Goal: Book appointment/travel/reservation

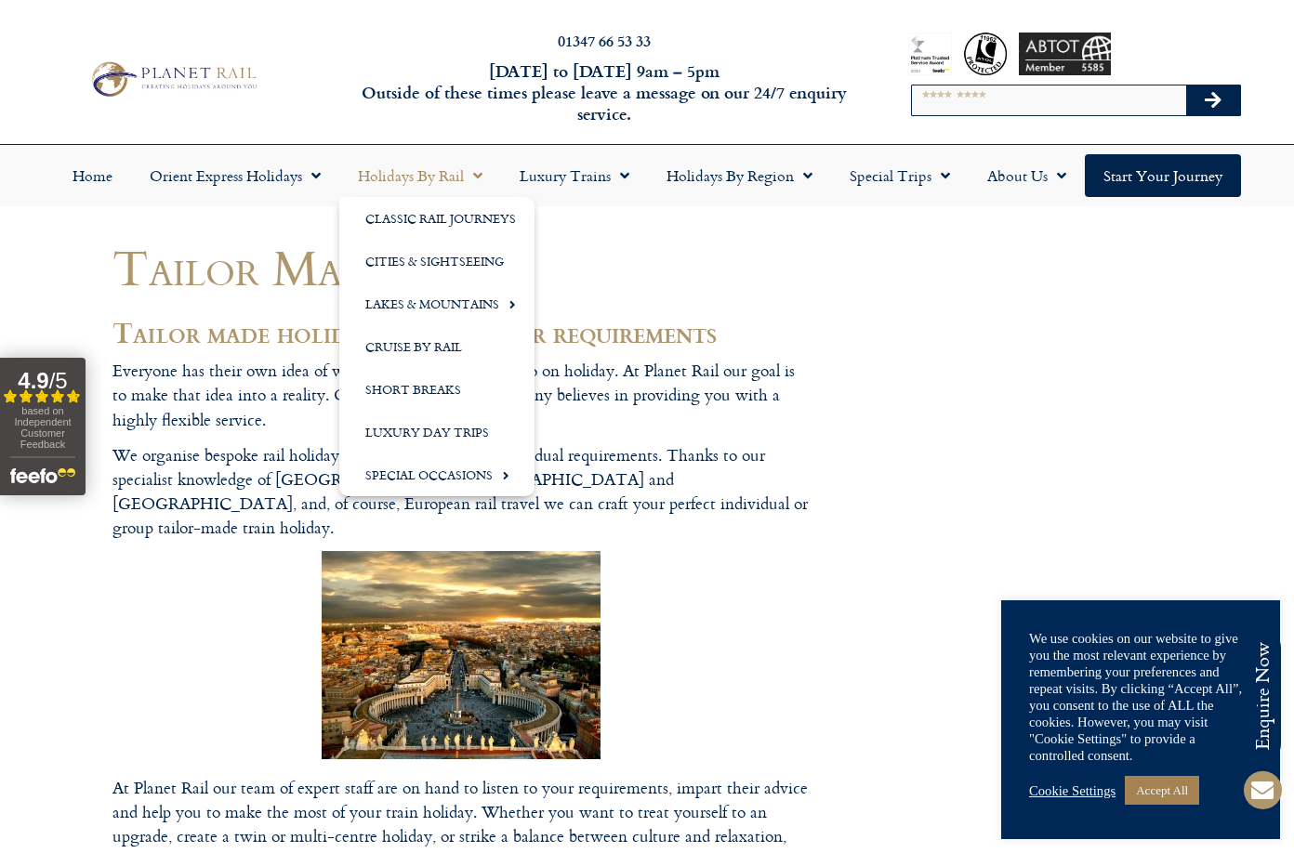
click at [411, 178] on link "Holidays by Rail" at bounding box center [420, 175] width 162 height 43
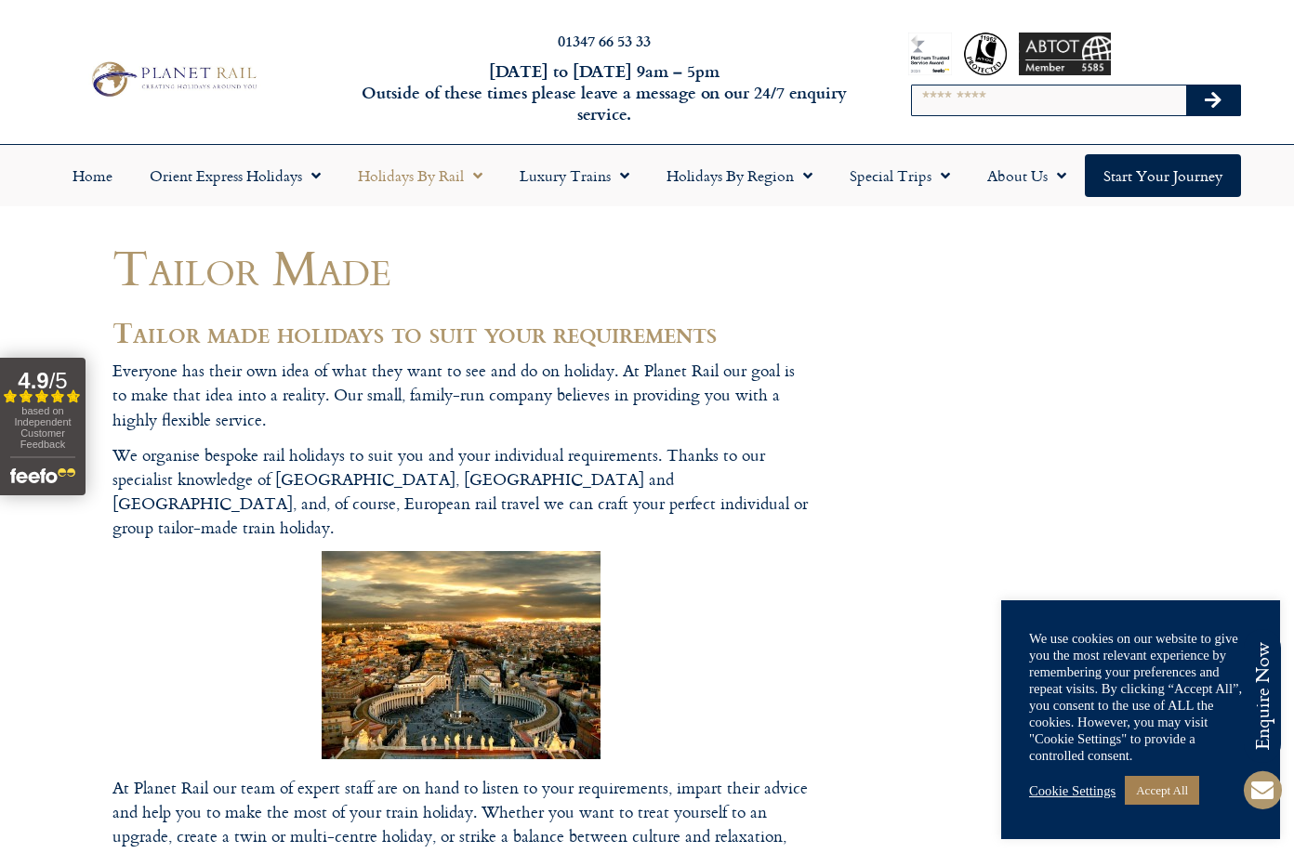
click at [411, 178] on link "Holidays by Rail" at bounding box center [420, 175] width 162 height 43
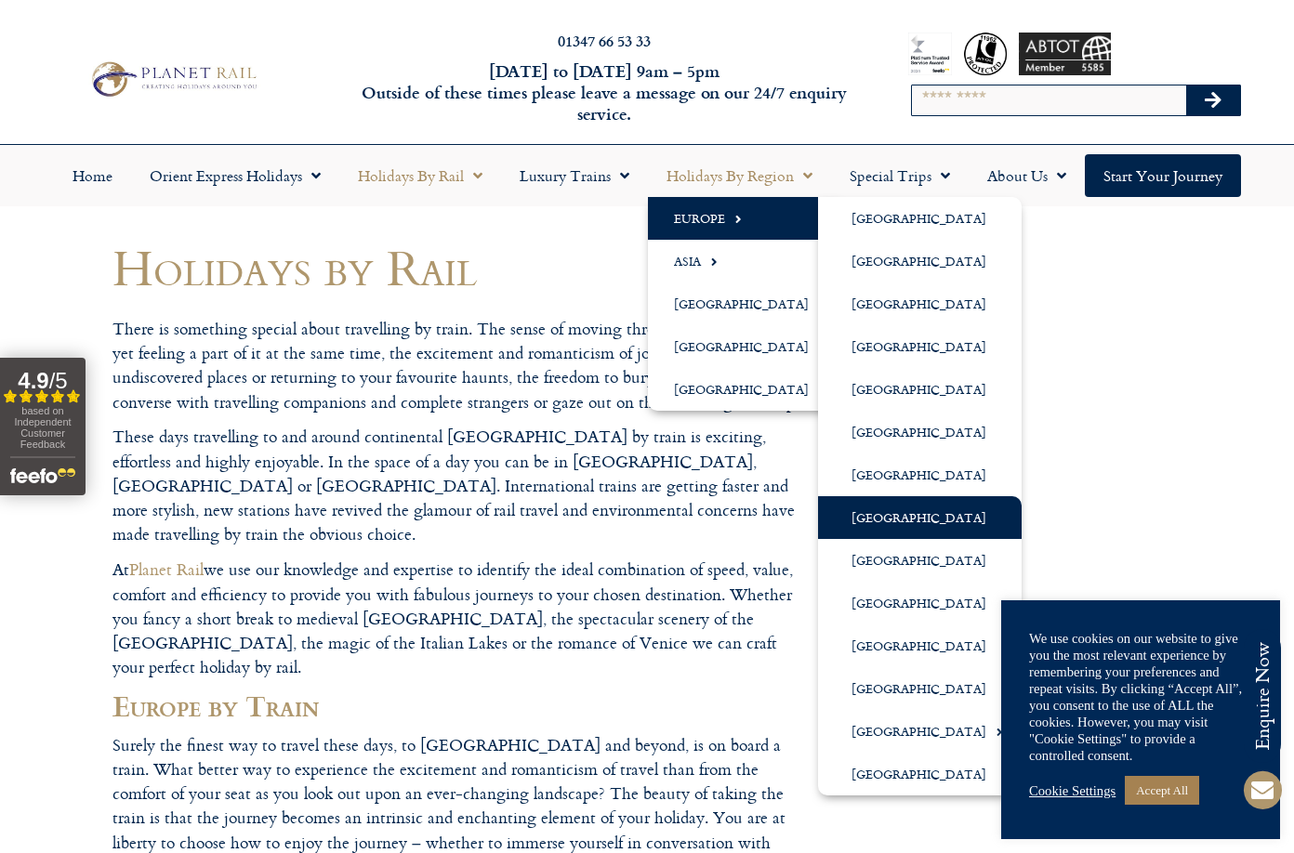
click at [887, 508] on link "[GEOGRAPHIC_DATA]" at bounding box center [920, 517] width 204 height 43
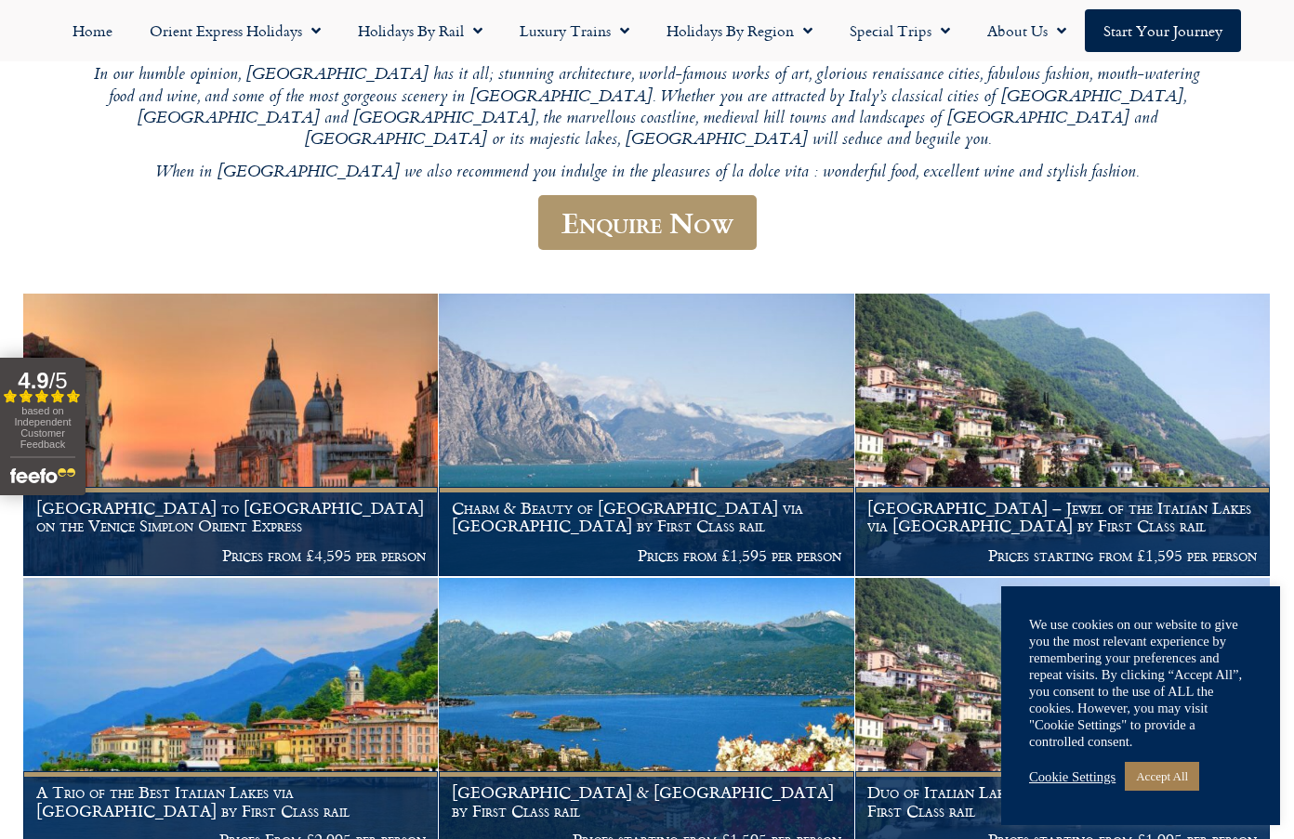
scroll to position [465, 0]
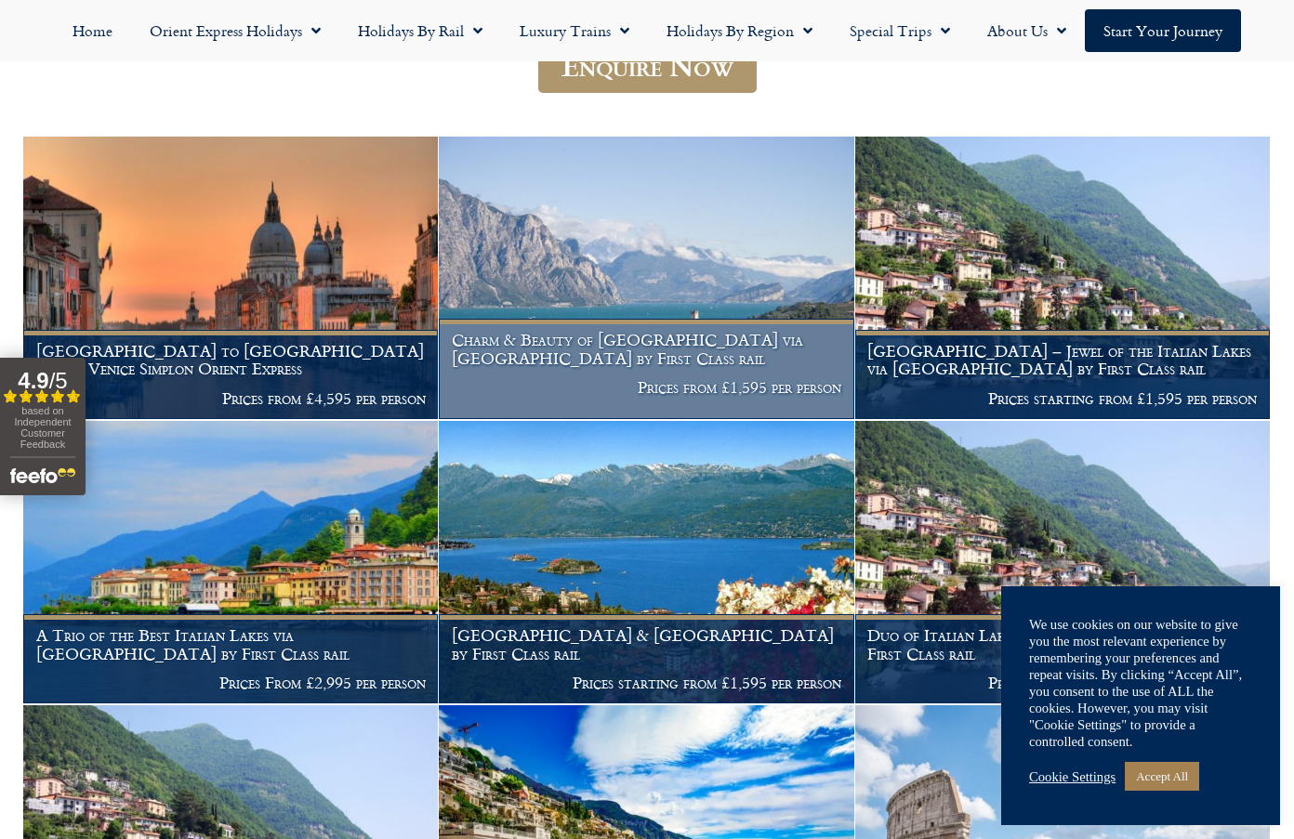
click at [627, 367] on h1 "Charm & Beauty of [GEOGRAPHIC_DATA] via [GEOGRAPHIC_DATA] by First Class rail" at bounding box center [646, 349] width 389 height 36
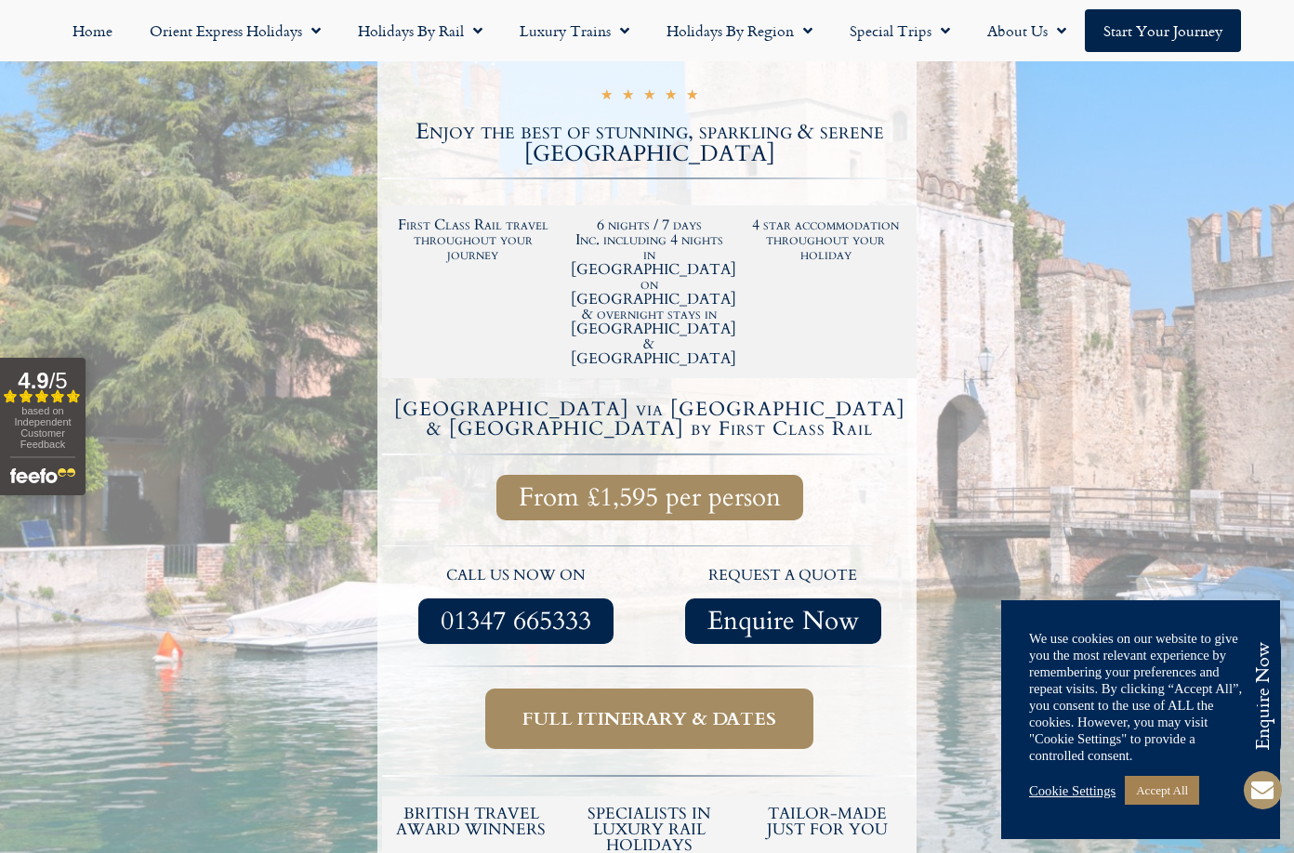
scroll to position [465, 0]
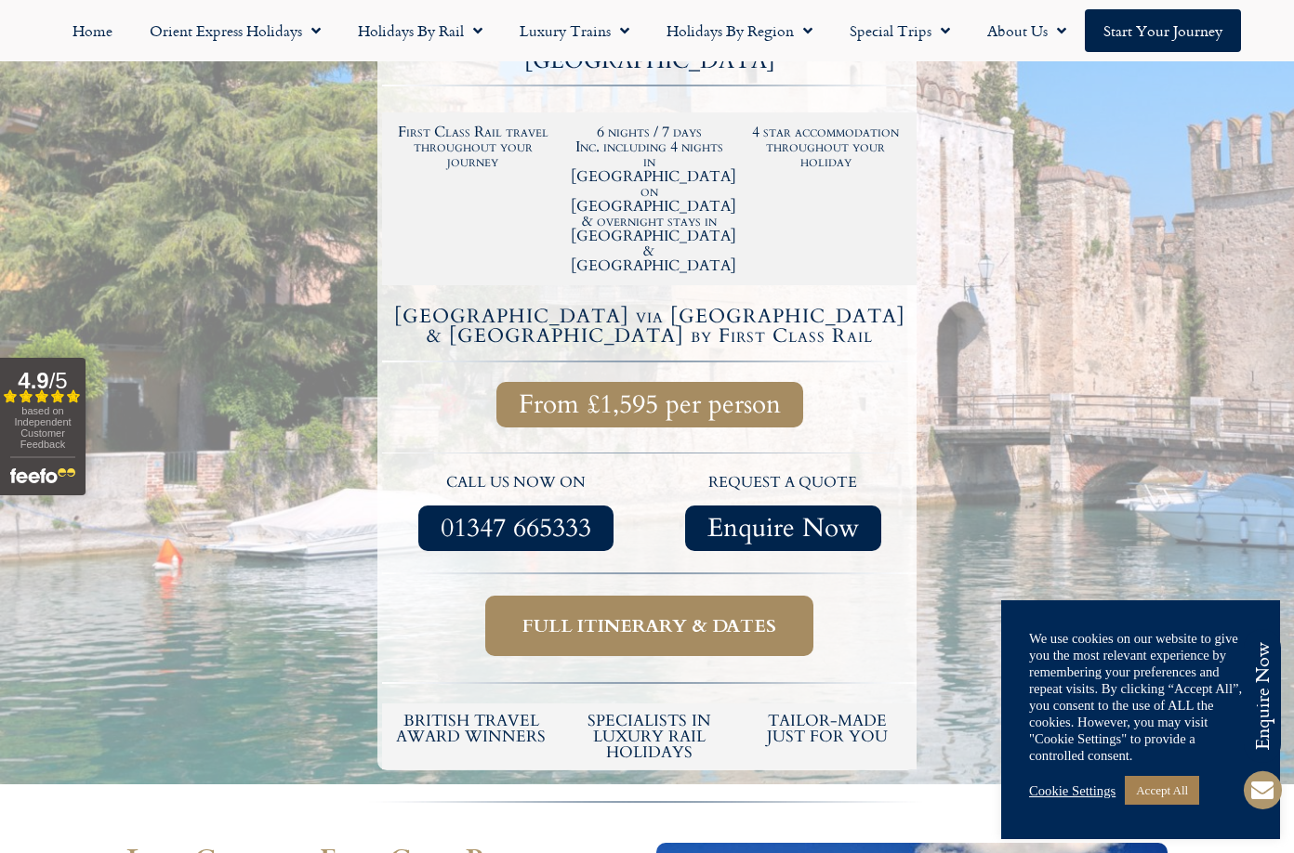
click at [677, 614] on span "Full itinerary & dates" at bounding box center [649, 625] width 254 height 23
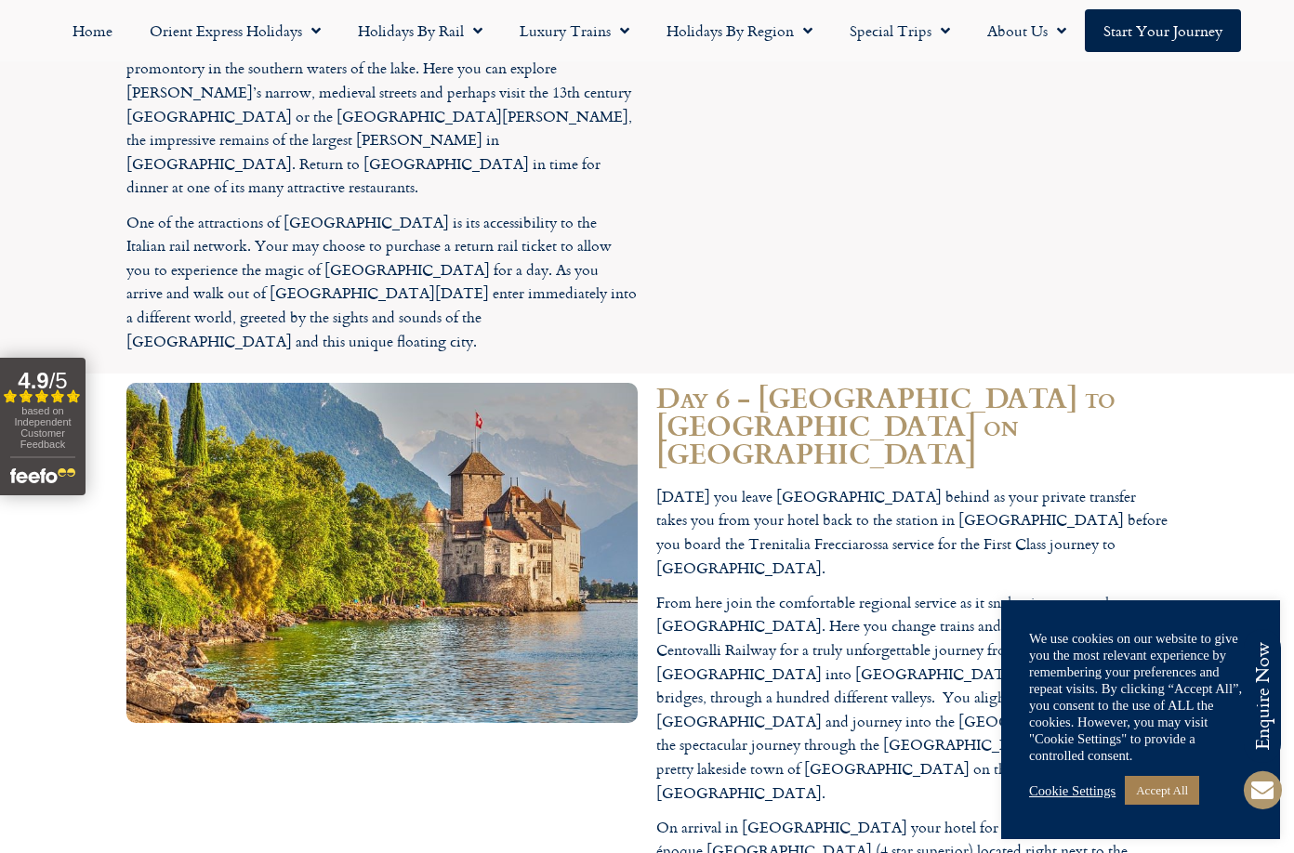
scroll to position [3346, 0]
